Goal: Information Seeking & Learning: Learn about a topic

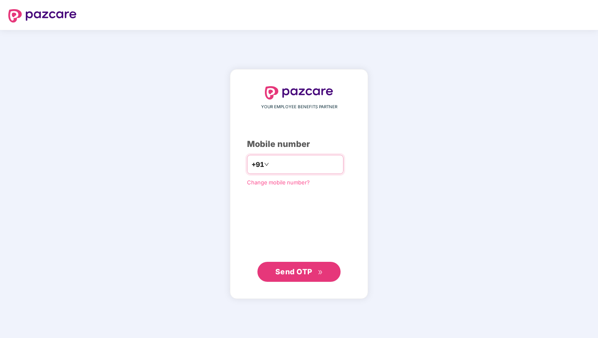
click at [299, 166] on input "number" at bounding box center [305, 164] width 68 height 13
type input "**********"
click at [312, 268] on span "Send OTP" at bounding box center [299, 271] width 48 height 12
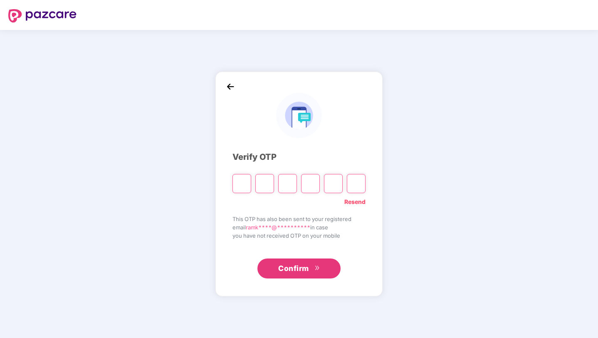
type input "*"
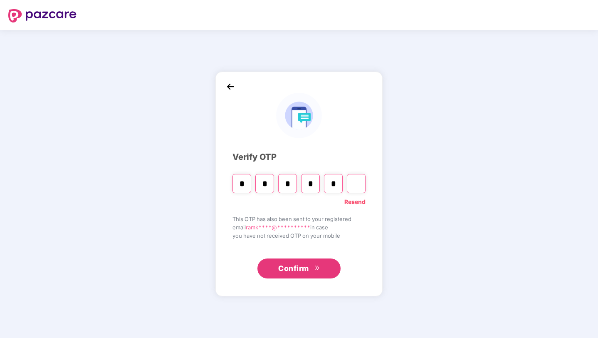
type input "*"
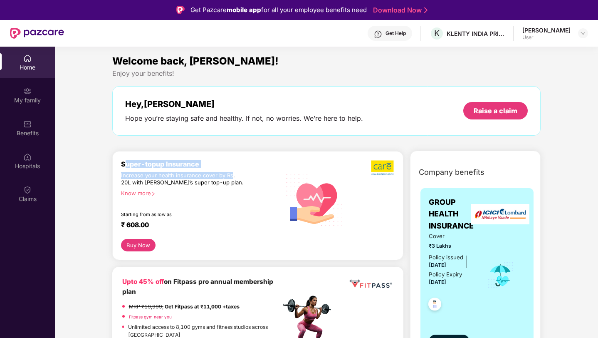
drag, startPoint x: 123, startPoint y: 163, endPoint x: 233, endPoint y: 177, distance: 110.3
click at [233, 177] on div "Super-topup Insurance Increase your health insurance cover by Rs. 20L with [PER…" at bounding box center [201, 199] width 160 height 79
click at [222, 215] on div "Starting from as low as" at bounding box center [183, 214] width 124 height 6
click at [141, 193] on div "Know more" at bounding box center [198, 193] width 155 height 6
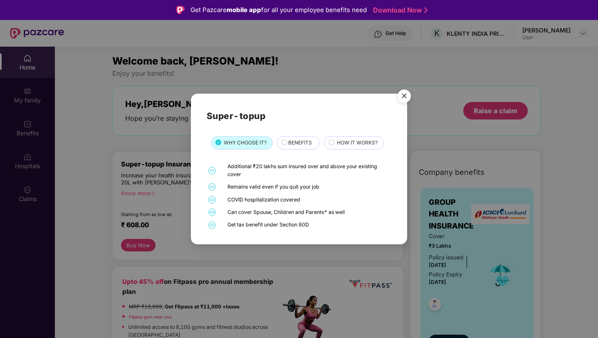
drag, startPoint x: 334, startPoint y: 186, endPoint x: 252, endPoint y: 172, distance: 83.2
click at [252, 172] on div "01 Additional ₹20 lakhs sum insured over and above your existing cover 02 Remai…" at bounding box center [299, 196] width 185 height 66
click at [240, 190] on div "Remains valid even if you quit your job" at bounding box center [309, 186] width 162 height 7
click at [403, 99] on img "Close" at bounding box center [404, 97] width 23 height 23
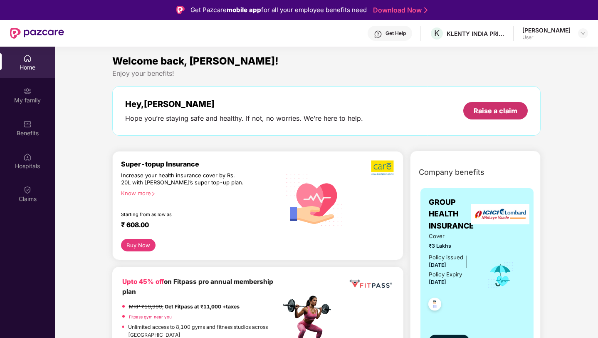
click at [491, 107] on div "Raise a claim" at bounding box center [496, 110] width 44 height 9
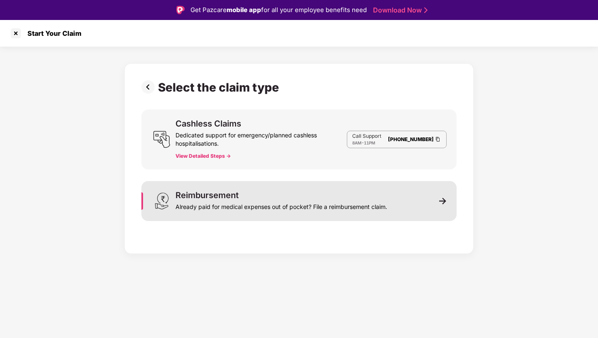
click at [247, 209] on div "Already paid for medical expenses out of pocket? File a reimbursement claim." at bounding box center [282, 205] width 212 height 12
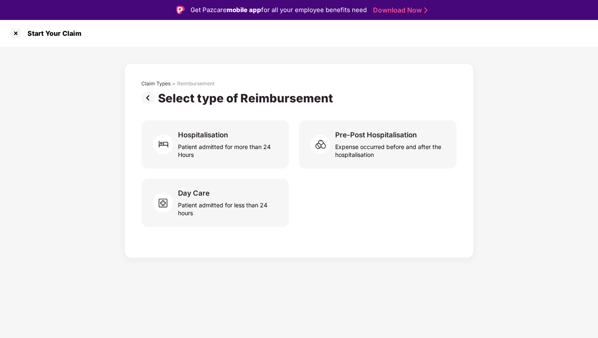
click at [151, 94] on img at bounding box center [149, 97] width 17 height 13
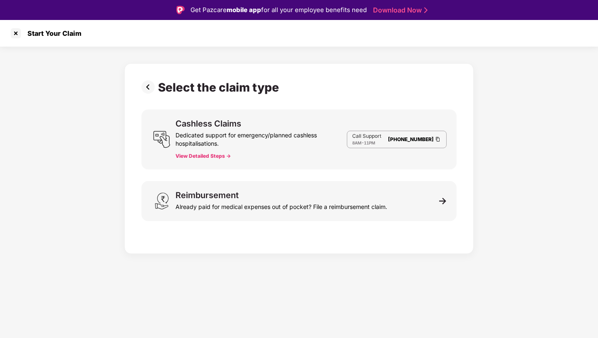
click at [151, 94] on div "Select the claim type" at bounding box center [211, 87] width 141 height 14
click at [151, 87] on img at bounding box center [149, 86] width 17 height 13
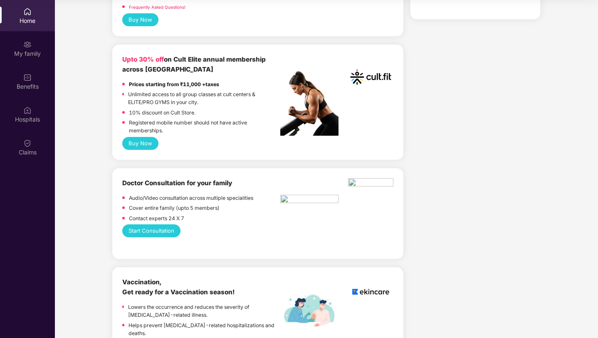
scroll to position [311, 0]
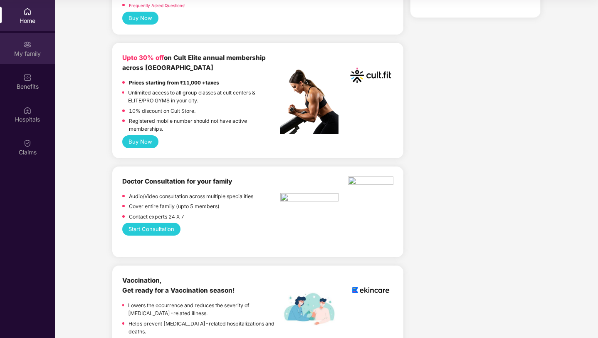
click at [26, 59] on div "My family" at bounding box center [27, 48] width 55 height 31
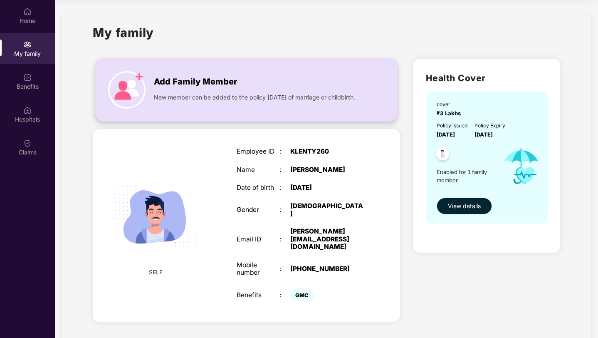
click at [177, 99] on span "New member can be added to the policy [DATE] of marriage or childbirth." at bounding box center [254, 97] width 201 height 9
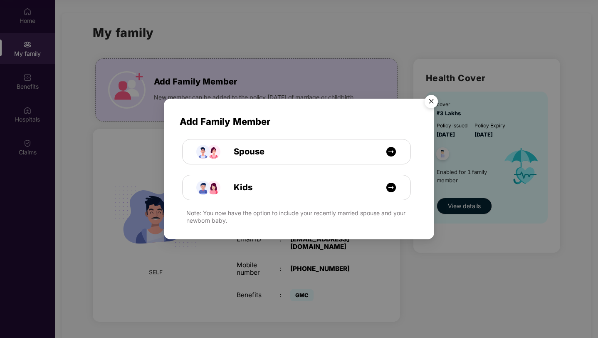
click at [432, 104] on img "Close" at bounding box center [431, 102] width 23 height 23
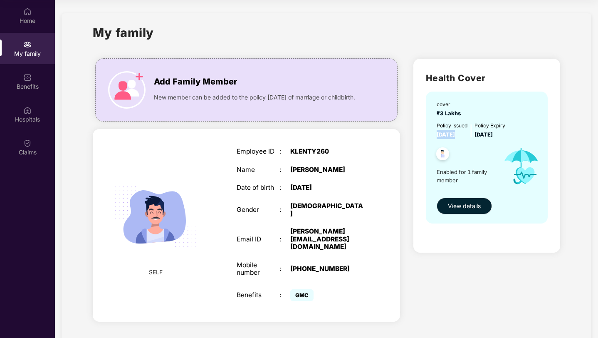
drag, startPoint x: 435, startPoint y: 134, endPoint x: 478, endPoint y: 133, distance: 43.3
click at [477, 132] on div "cover ₹3 Lakhs Policy issued [DATE] Policy Expiry [DATE] Enabled for 1 family m…" at bounding box center [487, 158] width 122 height 132
drag, startPoint x: 482, startPoint y: 133, endPoint x: 528, endPoint y: 133, distance: 45.8
click at [528, 133] on div "Policy issued [DATE] Policy Expiry [DATE]" at bounding box center [488, 130] width 102 height 17
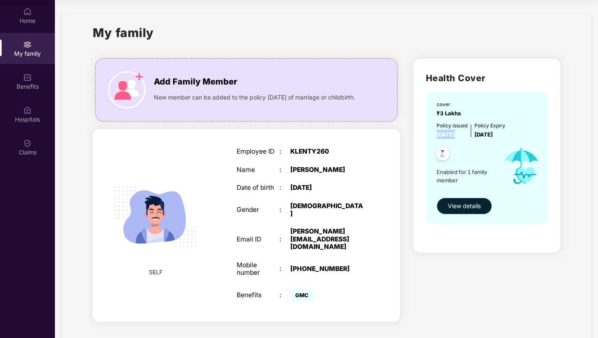
drag, startPoint x: 479, startPoint y: 134, endPoint x: 506, endPoint y: 133, distance: 26.2
click at [493, 133] on span "[DATE]" at bounding box center [484, 134] width 18 height 7
click at [521, 133] on div "Policy issued [DATE] Policy Expiry [DATE]" at bounding box center [488, 130] width 102 height 17
click at [140, 207] on img at bounding box center [155, 217] width 102 height 102
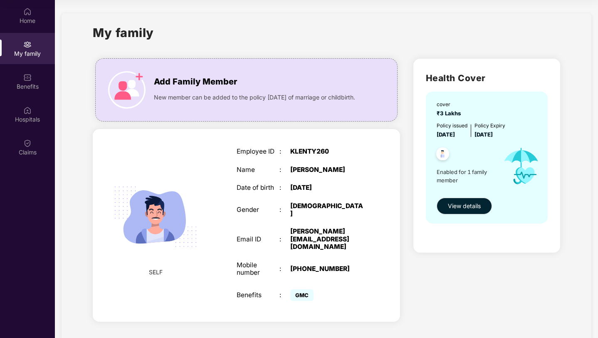
click at [156, 268] on span "SELF" at bounding box center [156, 272] width 14 height 9
click at [307, 289] on span "GMC" at bounding box center [301, 295] width 23 height 12
drag, startPoint x: 315, startPoint y: 283, endPoint x: 283, endPoint y: 281, distance: 31.7
click at [283, 287] on div "Benefits : GMC" at bounding box center [301, 295] width 129 height 16
click at [306, 287] on div "GMC" at bounding box center [327, 295] width 75 height 16
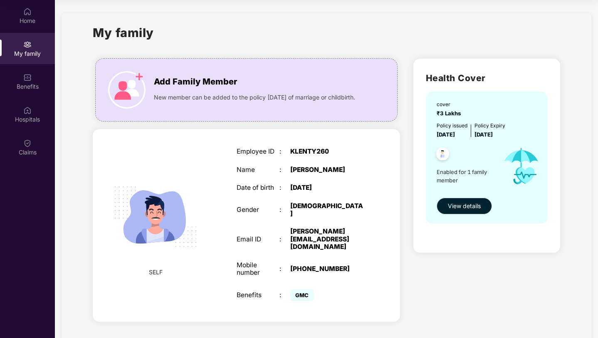
click at [300, 289] on span "GMC" at bounding box center [301, 295] width 23 height 12
click at [309, 289] on span "GMC" at bounding box center [301, 295] width 23 height 12
click at [471, 206] on span "View details" at bounding box center [464, 205] width 33 height 9
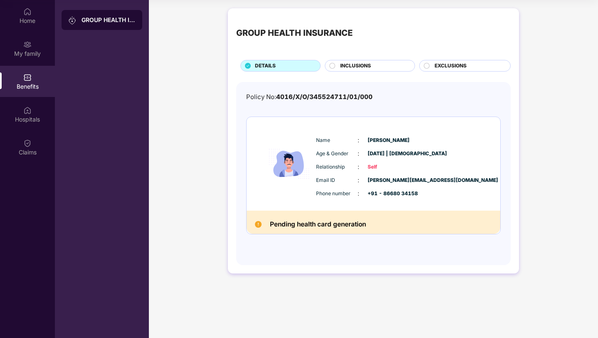
click at [346, 66] on span "INCLUSIONS" at bounding box center [355, 66] width 31 height 8
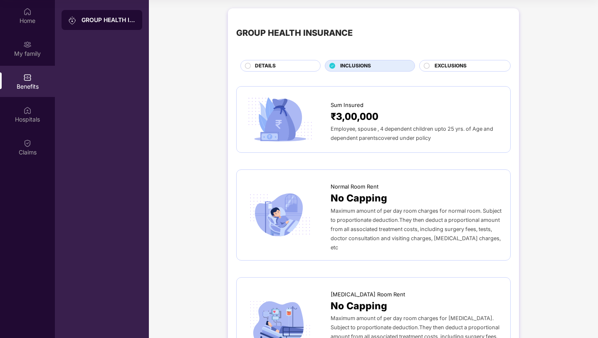
click at [285, 65] on div "DETAILS" at bounding box center [283, 66] width 65 height 9
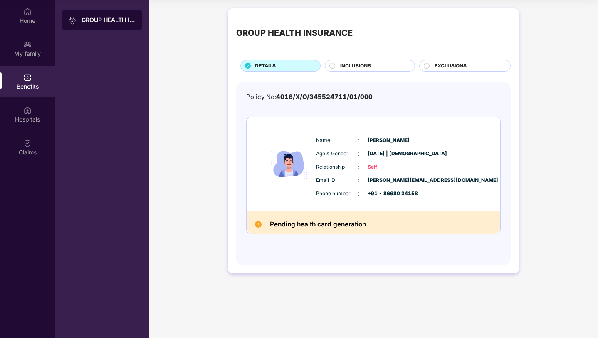
click at [330, 67] on icon at bounding box center [333, 66] width 6 height 6
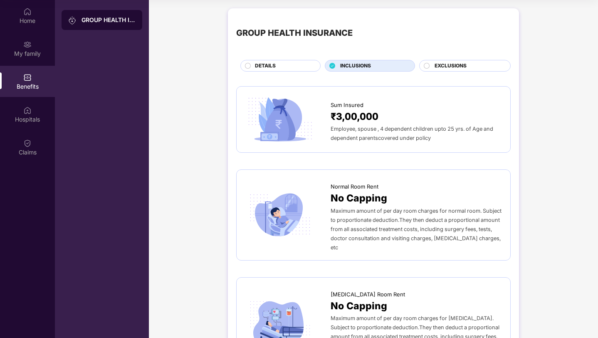
click at [438, 61] on div "EXCLUSIONS" at bounding box center [465, 66] width 92 height 12
